Goal: Find specific page/section: Find specific page/section

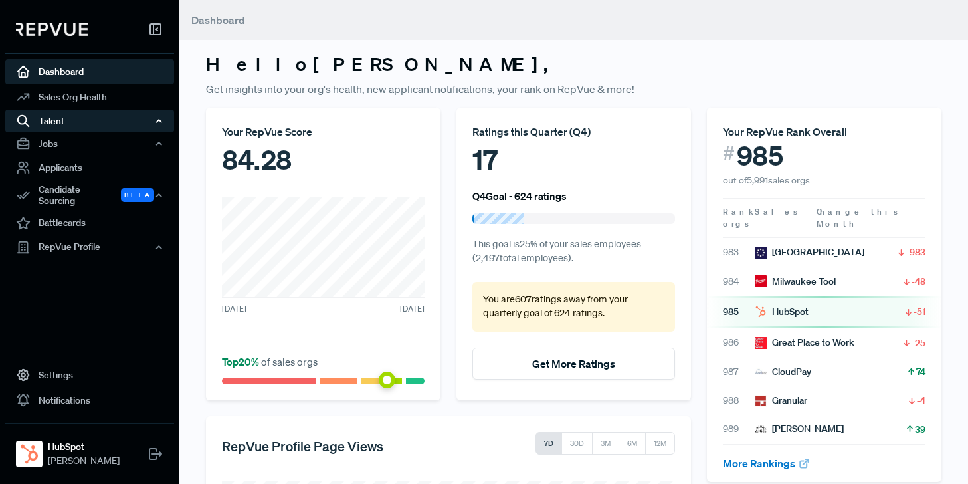
click at [62, 118] on div "Talent" at bounding box center [89, 121] width 169 height 23
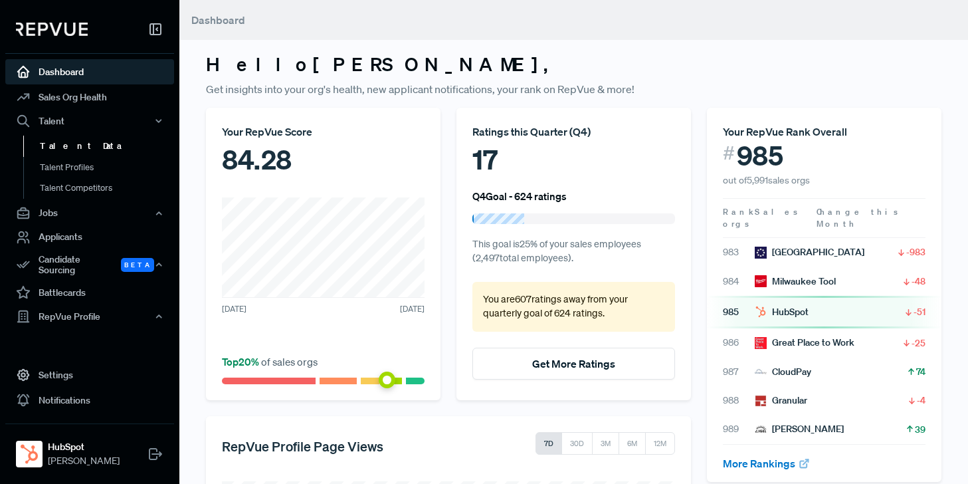
click at [71, 142] on link "Talent Data" at bounding box center [107, 146] width 169 height 21
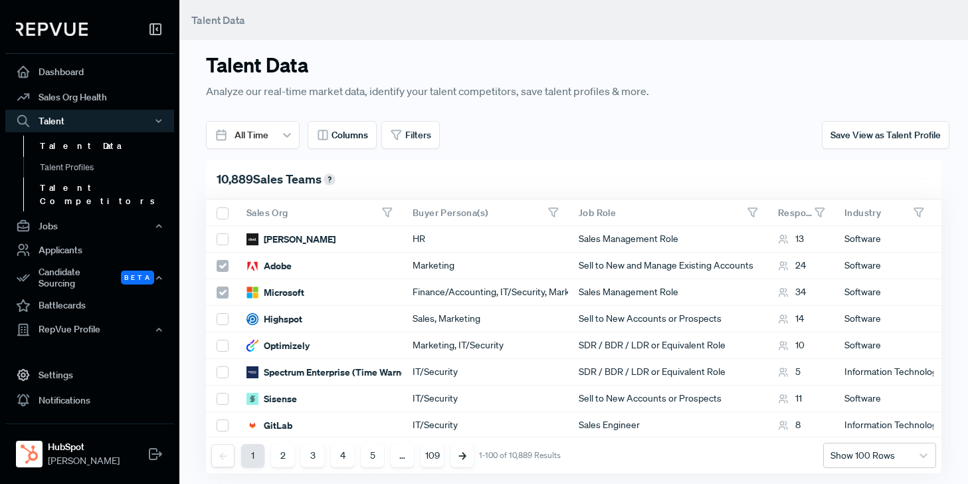
click at [80, 185] on link "Talent Competitors" at bounding box center [107, 194] width 169 height 34
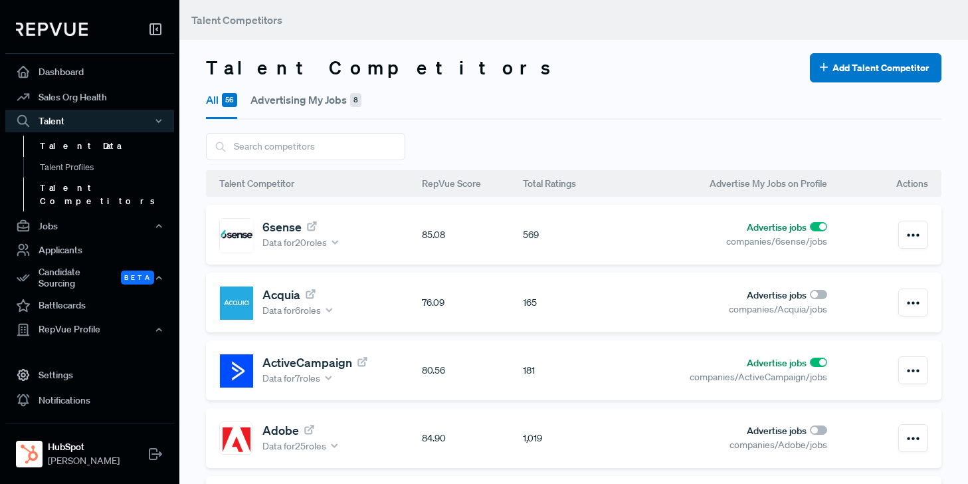
click at [74, 146] on link "Talent Data" at bounding box center [107, 146] width 169 height 21
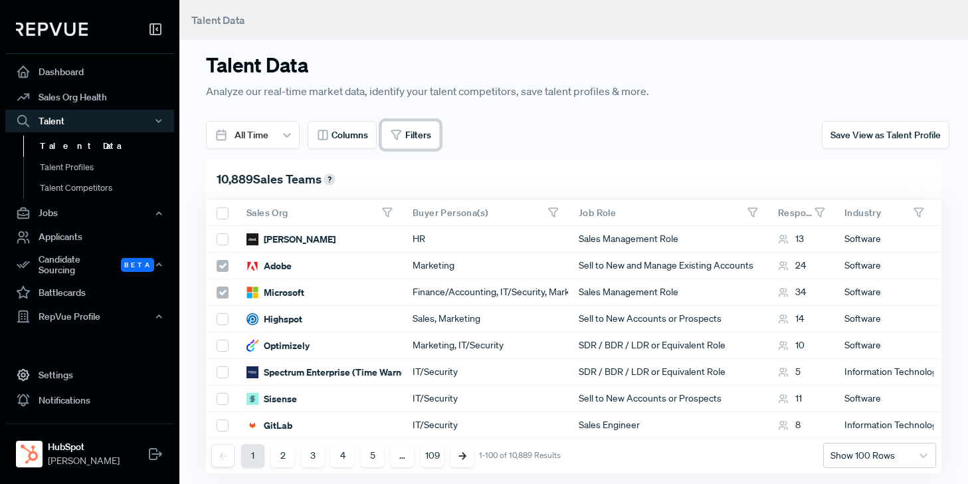
click at [409, 140] on span "Filters" at bounding box center [418, 135] width 26 height 14
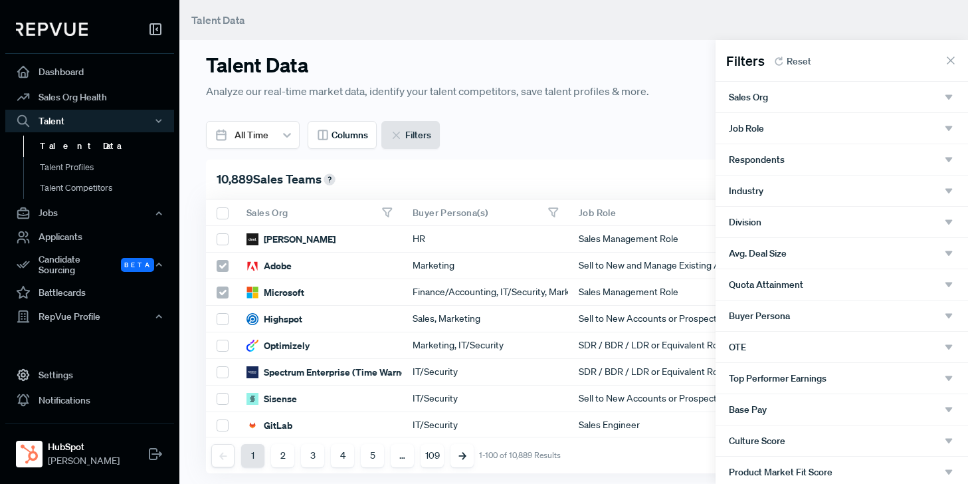
click at [785, 189] on div "Industry" at bounding box center [842, 191] width 226 height 12
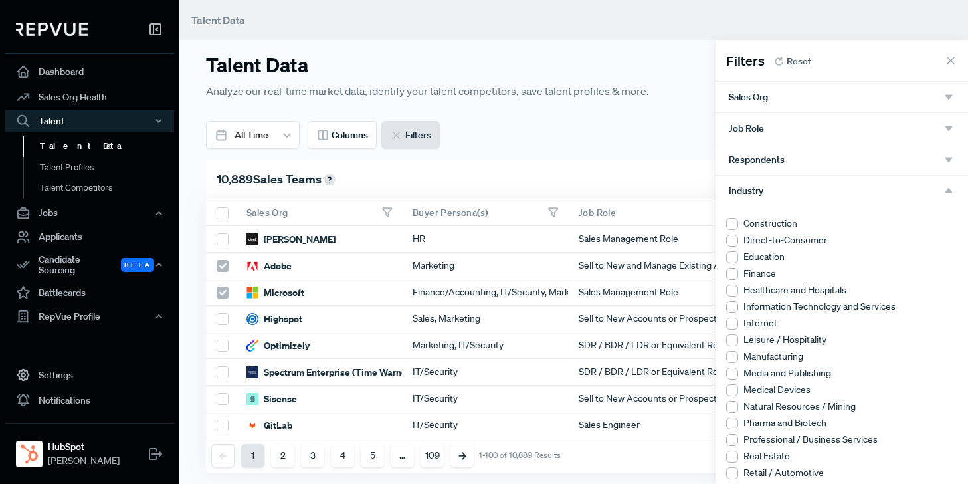
click at [733, 290] on div at bounding box center [732, 290] width 12 height 12
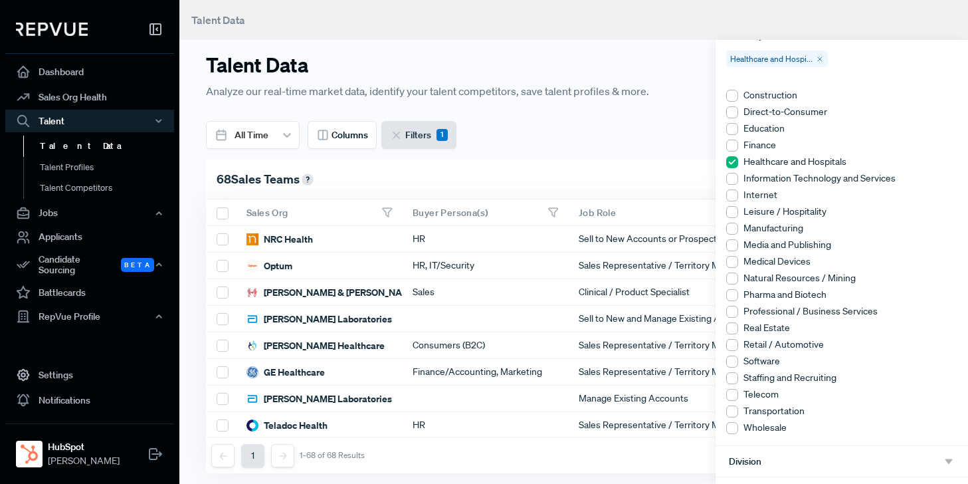
scroll to position [156, 0]
click at [733, 258] on div at bounding box center [732, 261] width 12 height 12
click at [734, 293] on div at bounding box center [732, 294] width 12 height 12
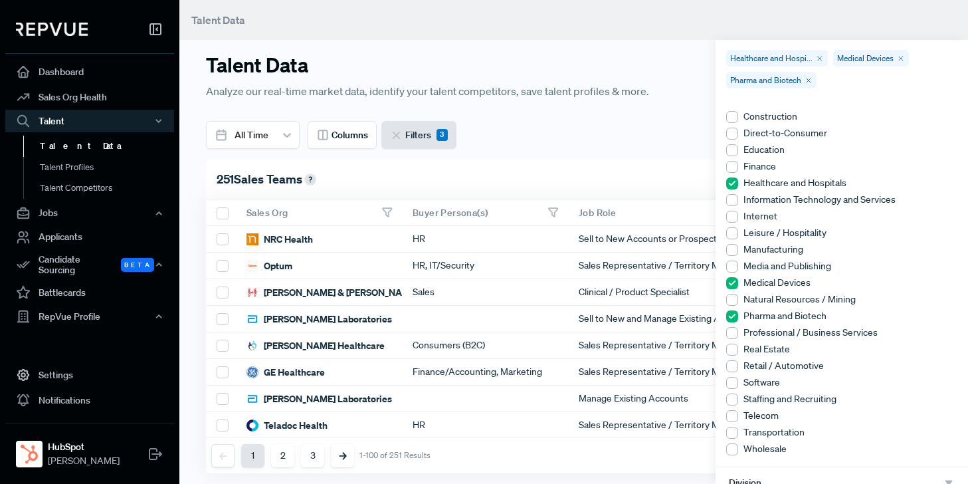
click at [666, 56] on div at bounding box center [484, 242] width 968 height 484
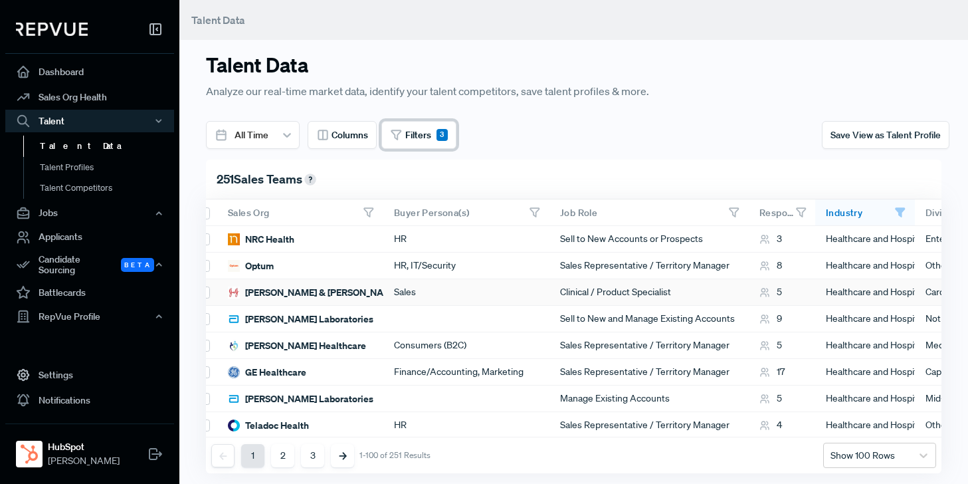
scroll to position [0, 14]
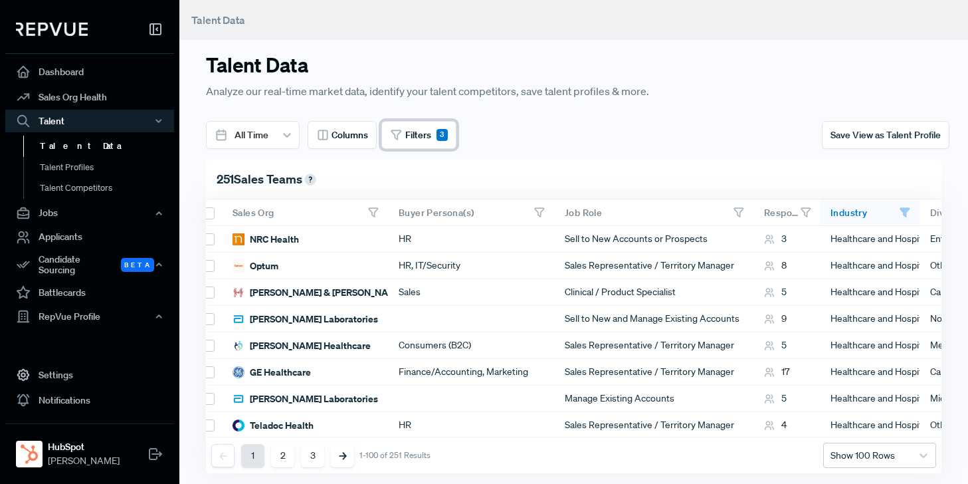
click at [409, 130] on span "Filters" at bounding box center [418, 135] width 26 height 14
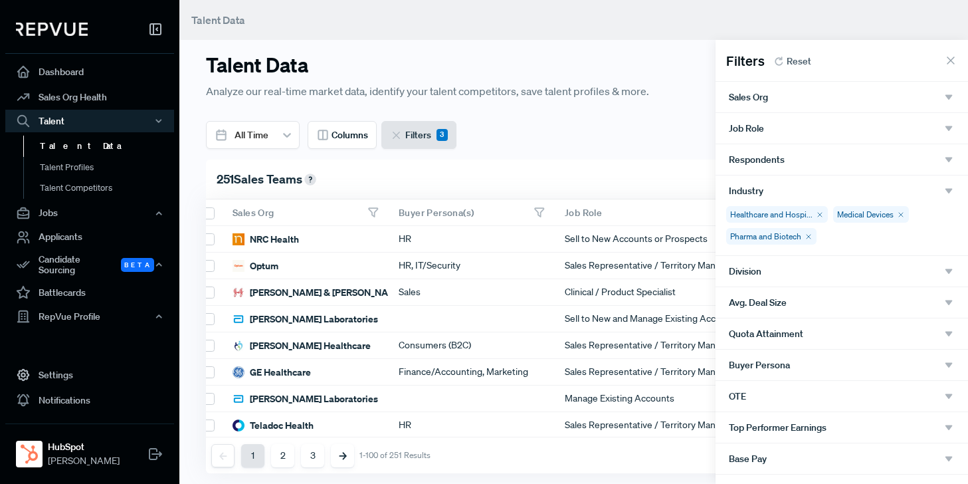
click at [798, 61] on span "Reset" at bounding box center [799, 61] width 25 height 14
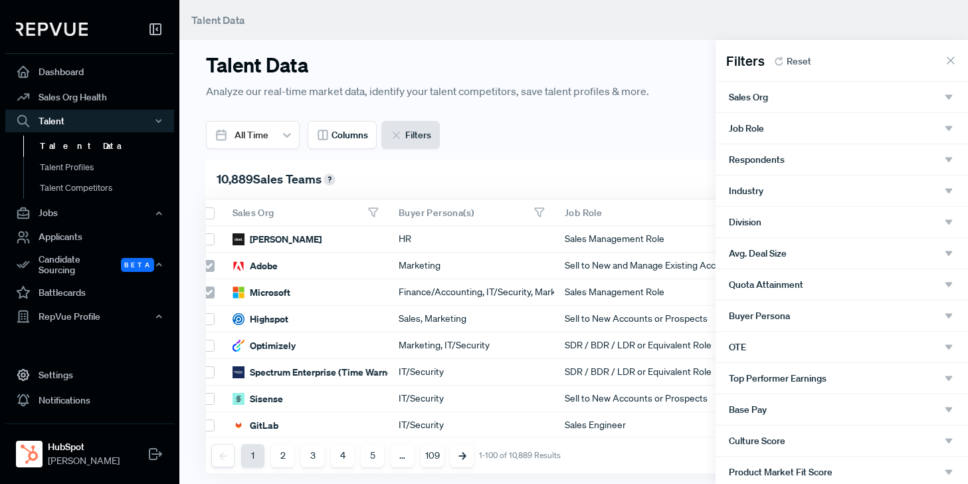
click at [594, 25] on div at bounding box center [484, 242] width 968 height 484
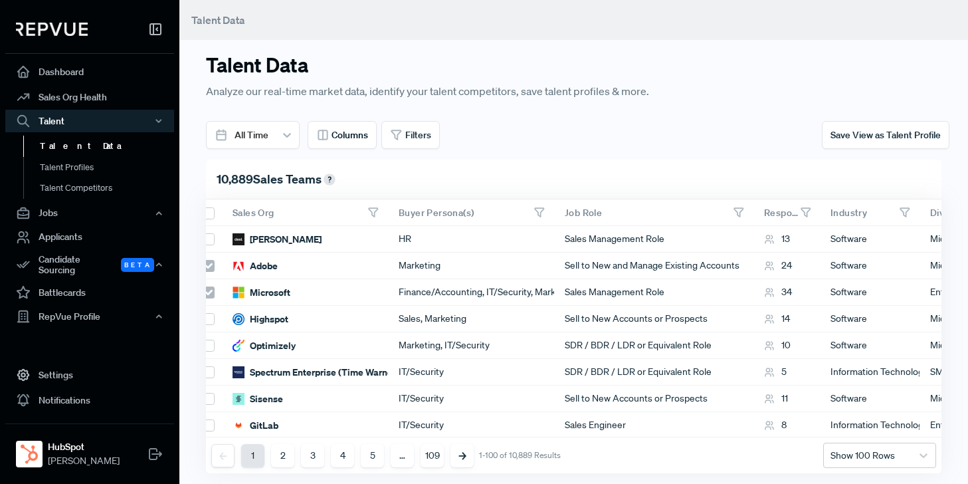
click at [57, 144] on link "Talent Data" at bounding box center [107, 146] width 169 height 21
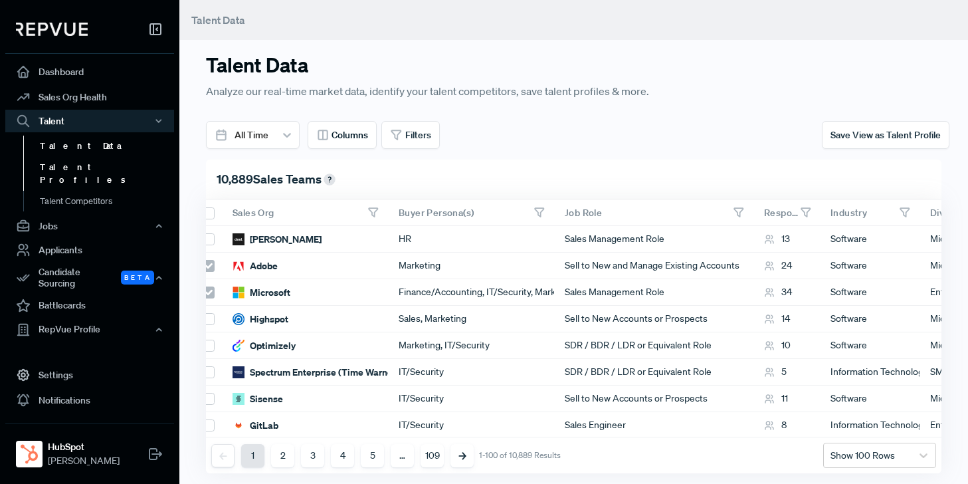
click at [57, 160] on link "Talent Profiles" at bounding box center [107, 174] width 169 height 34
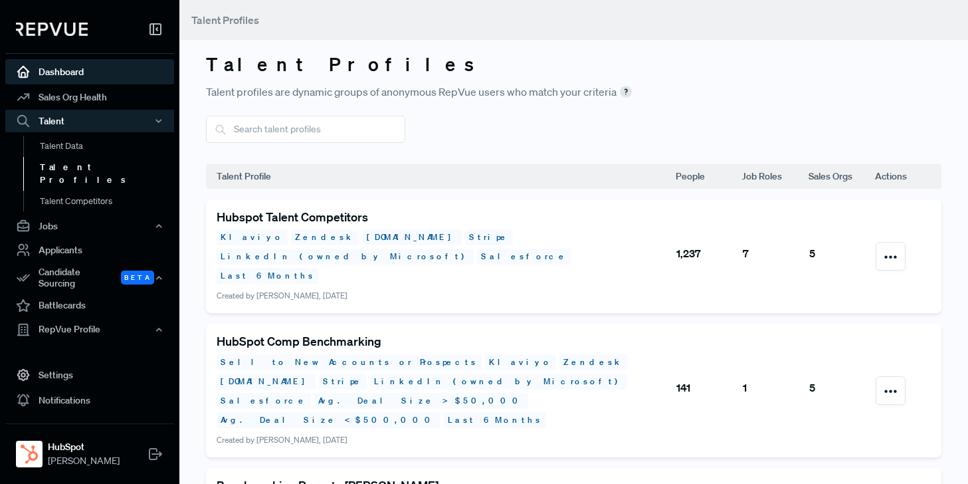
click at [58, 70] on link "Dashboard" at bounding box center [89, 71] width 169 height 25
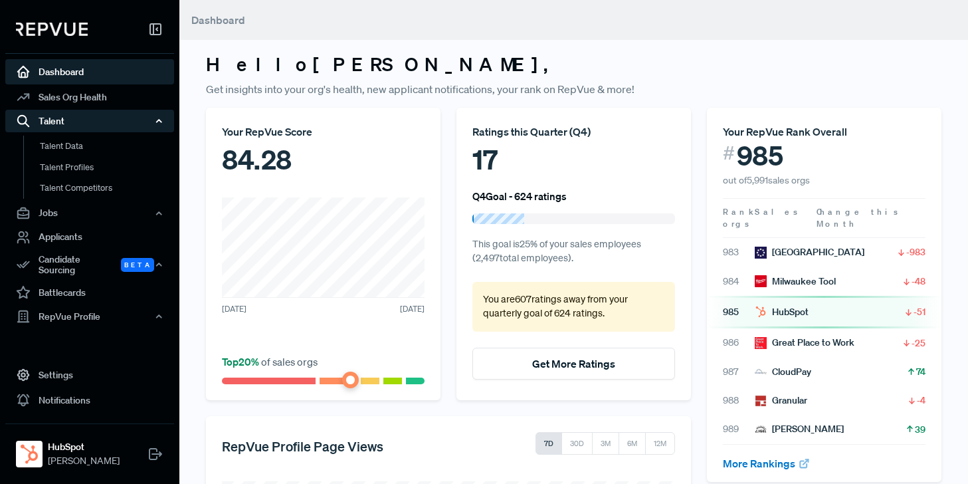
click at [159, 120] on use "button" at bounding box center [159, 121] width 5 height 3
